Goal: Go to known website: Access a specific website the user already knows

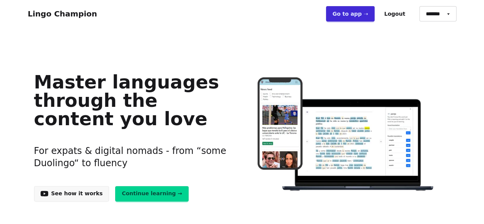
click at [367, 16] on link "Go to app ➝" at bounding box center [350, 13] width 49 height 15
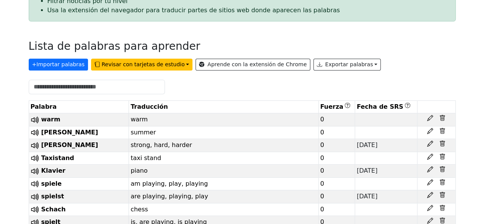
scroll to position [126, 0]
